Goal: Task Accomplishment & Management: Use online tool/utility

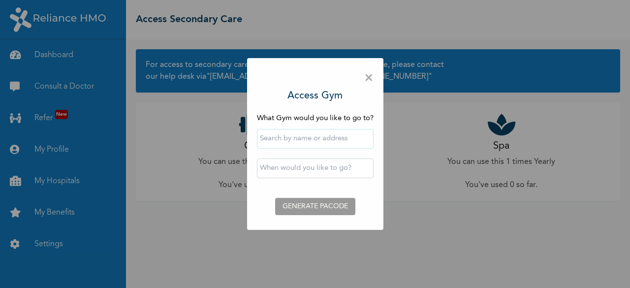
click at [277, 142] on input "text" at bounding box center [315, 139] width 117 height 20
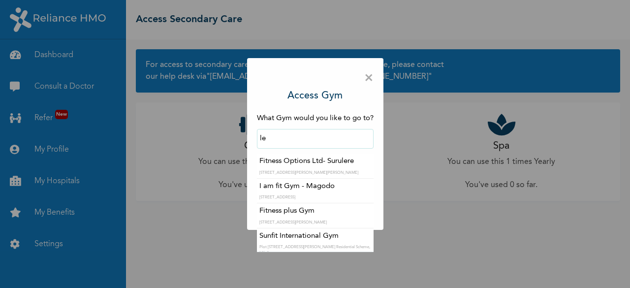
type input "l"
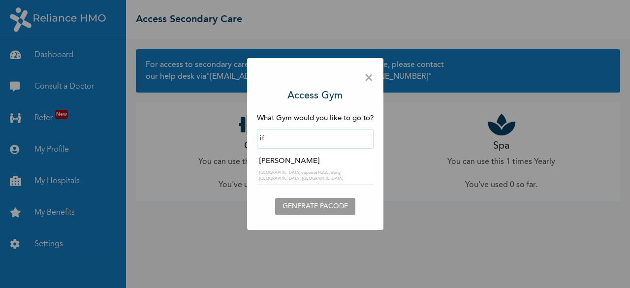
type input "i"
click at [59, 185] on div "× Access Gym What Gym would you like to go to? ‹ [DATE] › Su Mo Tu We Th Fr Sa …" at bounding box center [315, 144] width 630 height 288
click at [368, 74] on span "×" at bounding box center [368, 78] width 9 height 21
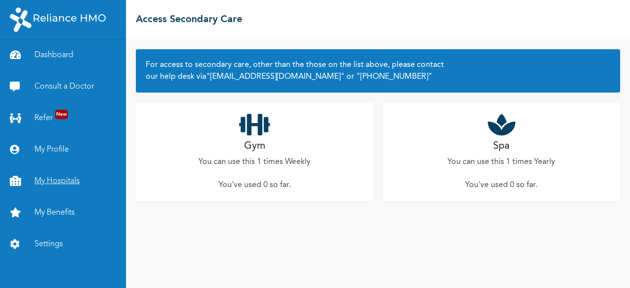
click at [58, 180] on link "My Hospitals" at bounding box center [63, 181] width 126 height 32
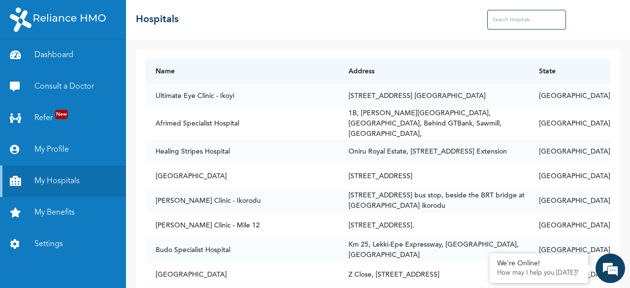
click at [512, 14] on input "text" at bounding box center [526, 20] width 79 height 20
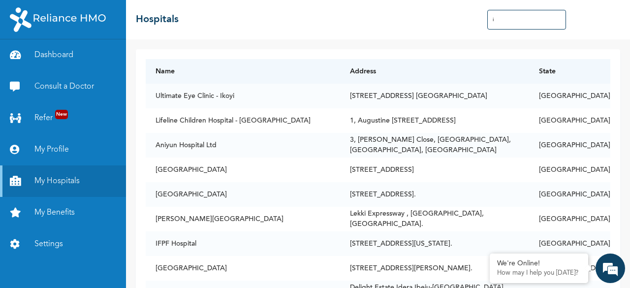
type input "i"
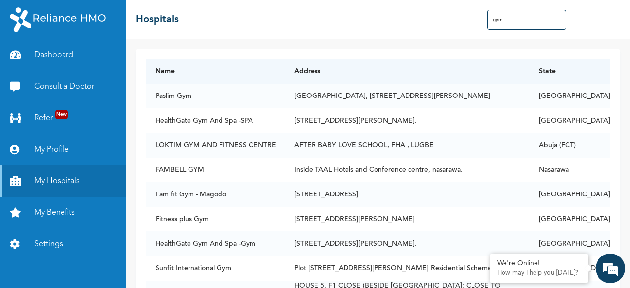
type input "gym"
click at [385, 26] on div "☰ Hospitals gym" at bounding box center [378, 19] width 504 height 39
click at [66, 212] on link "My Benefits" at bounding box center [63, 213] width 126 height 32
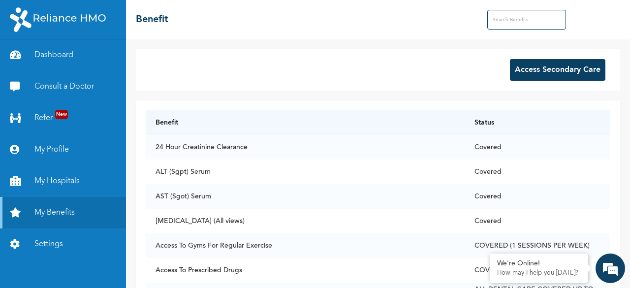
click at [541, 68] on button "Access Secondary Care" at bounding box center [557, 70] width 95 height 22
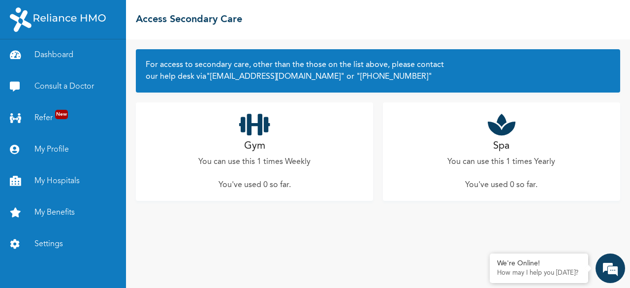
click at [251, 148] on h2 "Gym" at bounding box center [254, 146] width 21 height 15
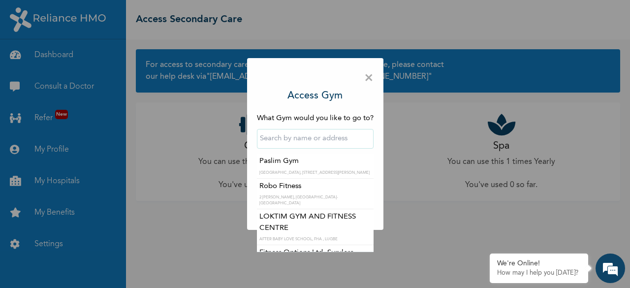
click at [284, 143] on input "text" at bounding box center [315, 139] width 117 height 20
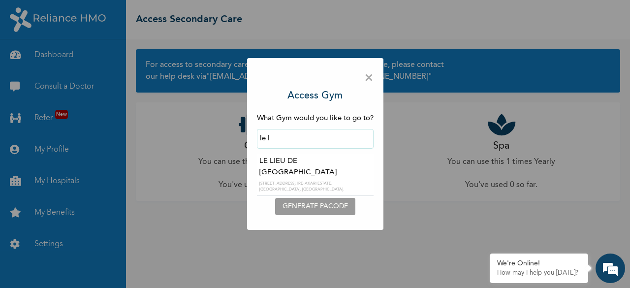
type input "LE LIEU DE [GEOGRAPHIC_DATA]"
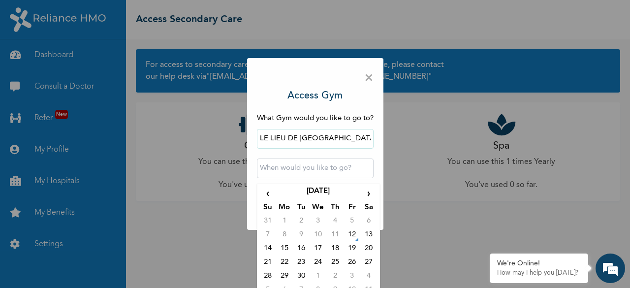
click at [285, 169] on input "text" at bounding box center [315, 168] width 117 height 20
click at [366, 232] on td "13" at bounding box center [368, 236] width 17 height 14
type input "[DATE] 12:00 AM"
click at [336, 170] on input "[DATE] 12:00 AM" at bounding box center [315, 168] width 117 height 20
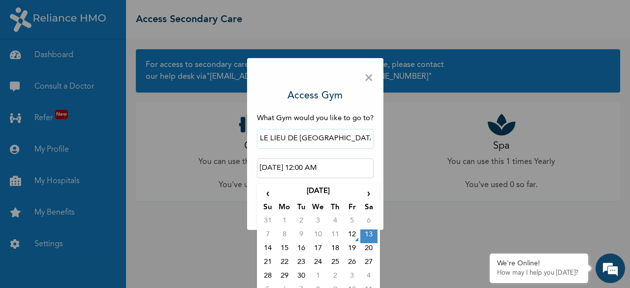
click at [364, 238] on td "13" at bounding box center [368, 236] width 17 height 14
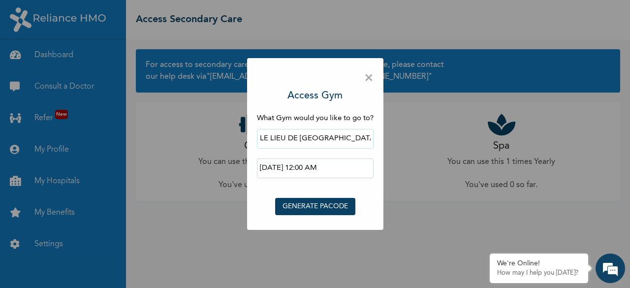
click at [315, 208] on button "GENERATE PACODE" at bounding box center [315, 206] width 80 height 17
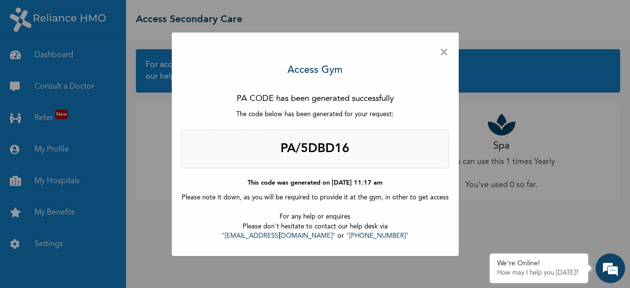
click at [440, 52] on span "×" at bounding box center [444, 52] width 9 height 21
click at [442, 53] on span "×" at bounding box center [444, 52] width 9 height 21
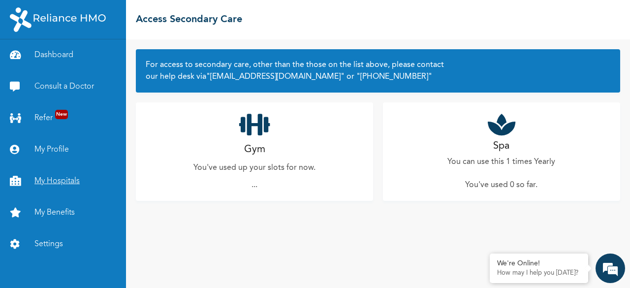
click at [73, 179] on link "My Hospitals" at bounding box center [63, 181] width 126 height 32
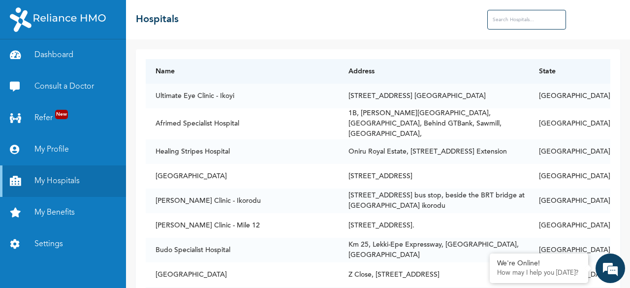
click at [497, 22] on input "text" at bounding box center [526, 20] width 79 height 20
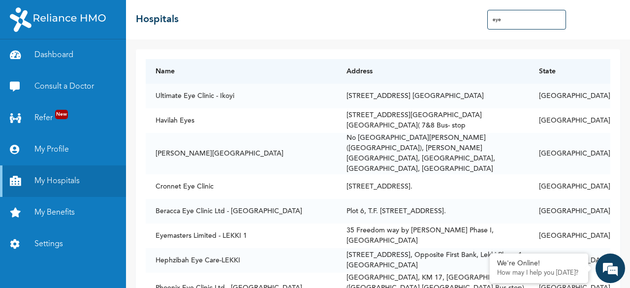
type input "eye"
click at [428, 34] on div "☰ Hospitals eye" at bounding box center [378, 19] width 504 height 39
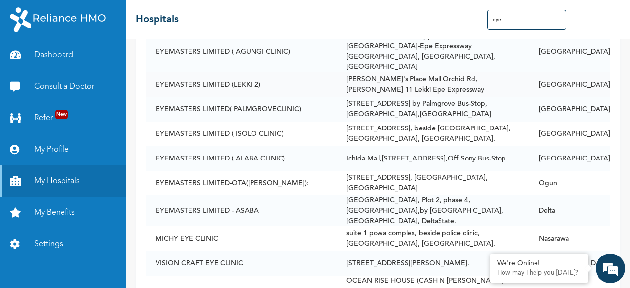
scroll to position [5064, 0]
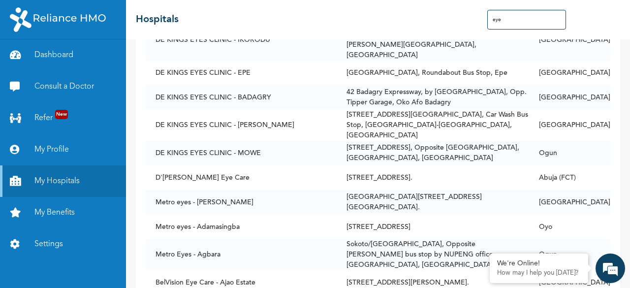
scroll to position [8445, 0]
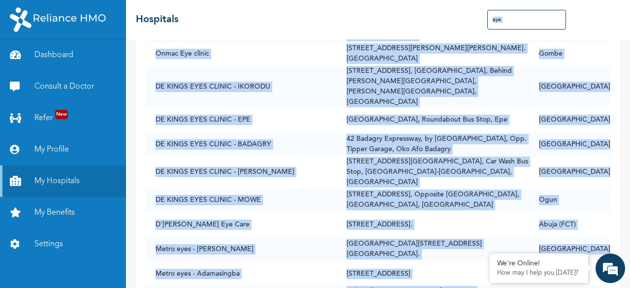
drag, startPoint x: 294, startPoint y: 128, endPoint x: 283, endPoint y: 37, distance: 91.3
click at [283, 37] on div "☰ Hospitals eye Name Address State Ultimate Eye Clinic - Ikoyi 26 Keffi Road, S…" at bounding box center [378, 144] width 504 height 288
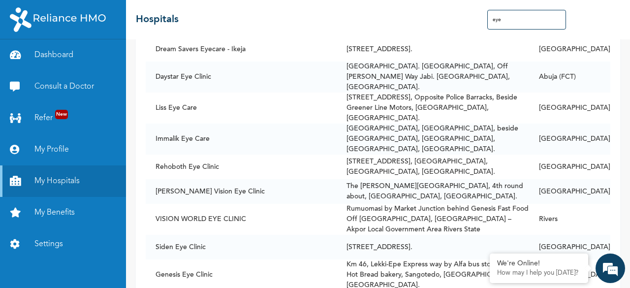
scroll to position [10789, 0]
